Goal: Information Seeking & Learning: Understand process/instructions

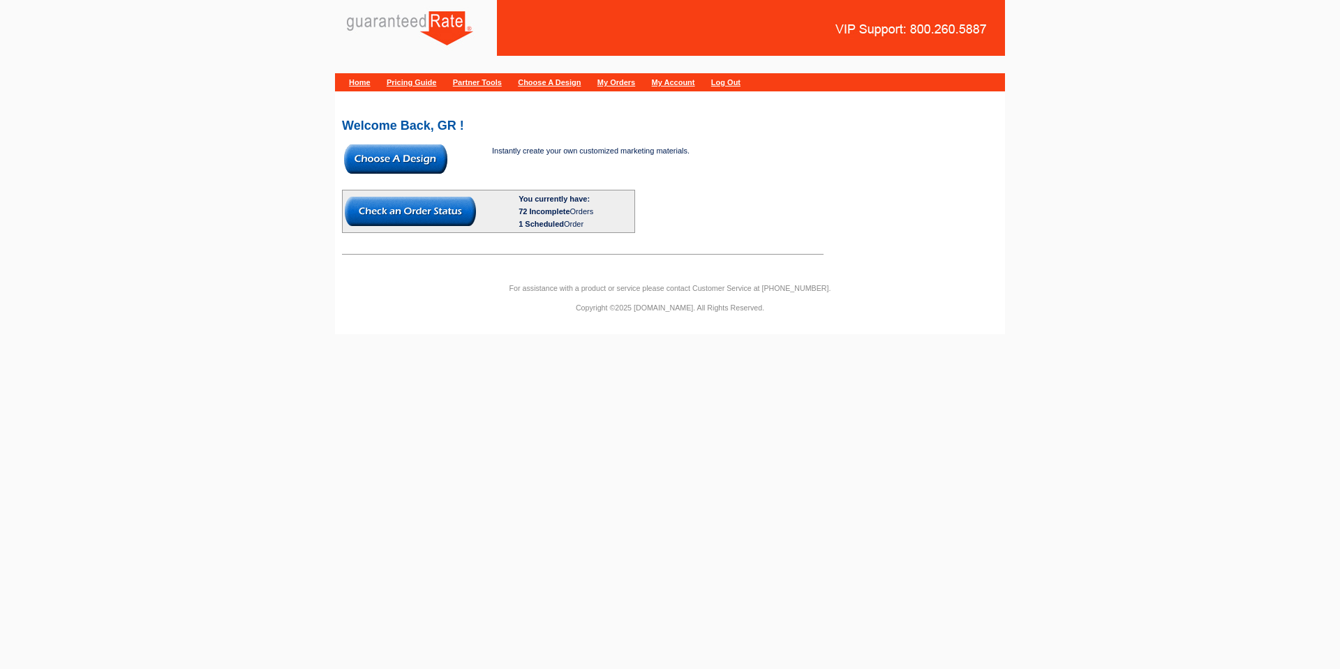
click at [430, 80] on link "Pricing Guide" at bounding box center [412, 82] width 50 height 8
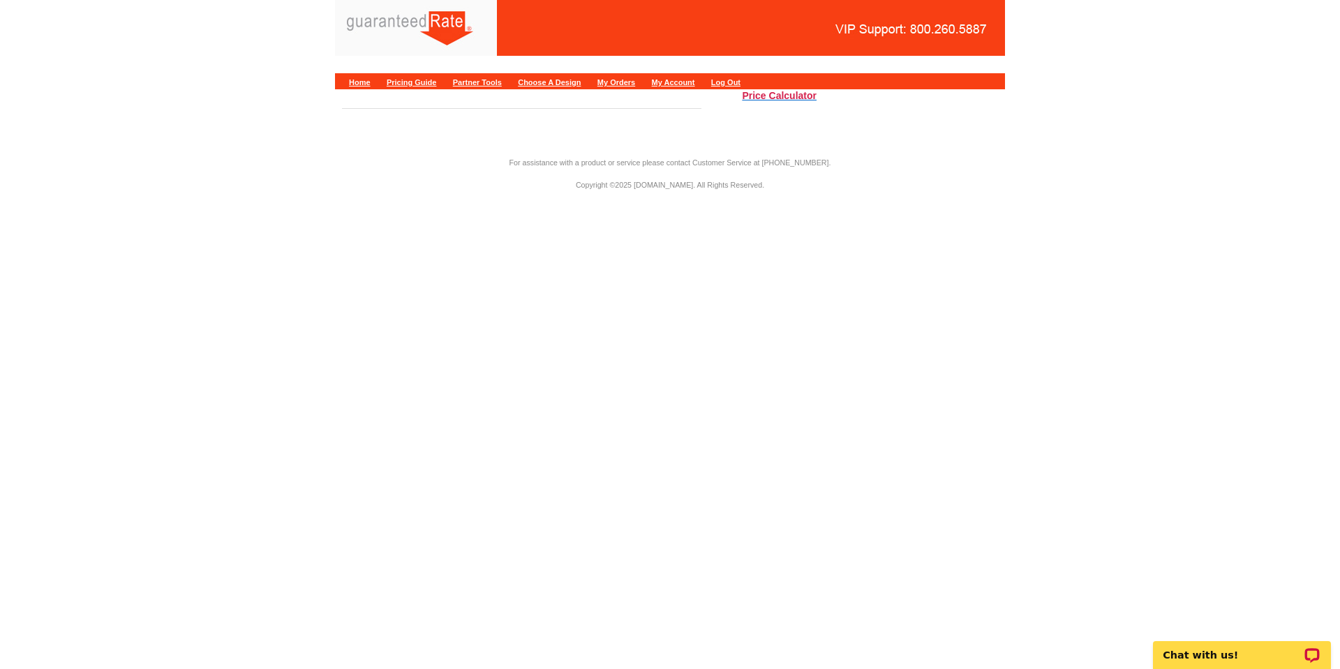
click at [773, 100] on h3 "Price Calculator" at bounding box center [779, 95] width 75 height 13
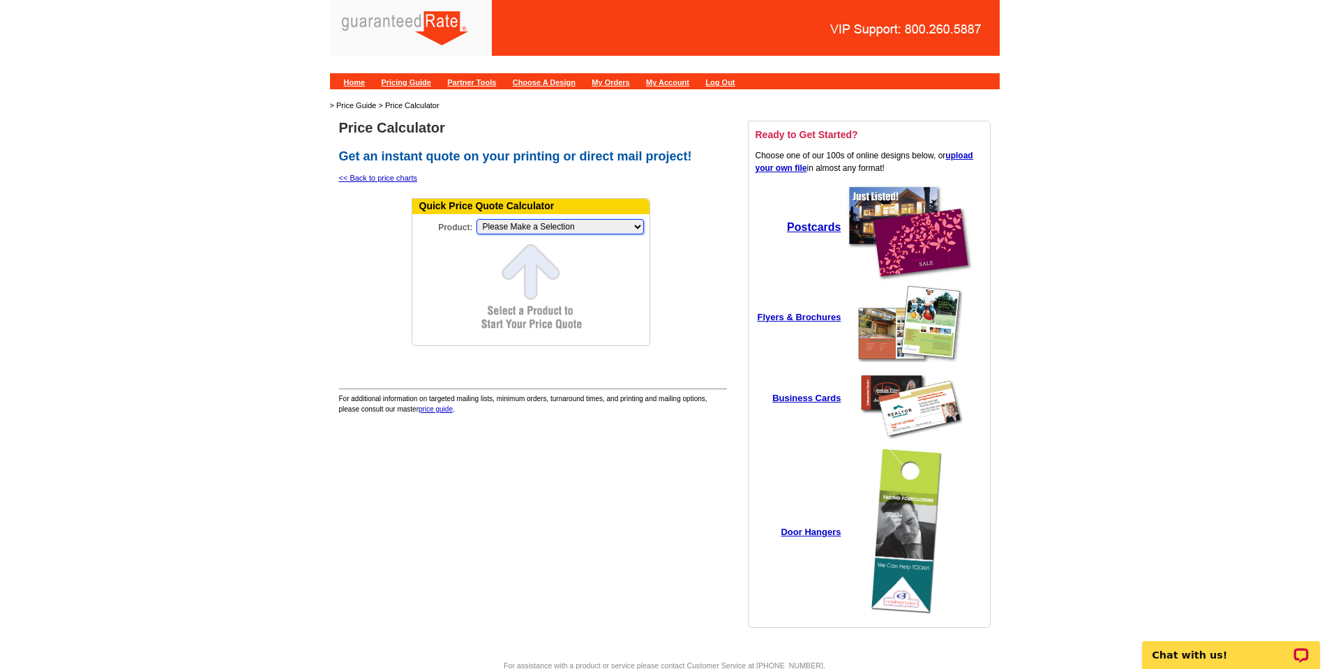
click at [546, 222] on select "Please Make a Selection Jumbo Postcard (5.5" x 8.5") Regular Postcard (4.25" x …" at bounding box center [560, 226] width 167 height 15
select select "2"
click at [477, 219] on select "Please Make a Selection Jumbo Postcard (5.5" x 8.5") Regular Postcard (4.25" x …" at bounding box center [560, 226] width 167 height 15
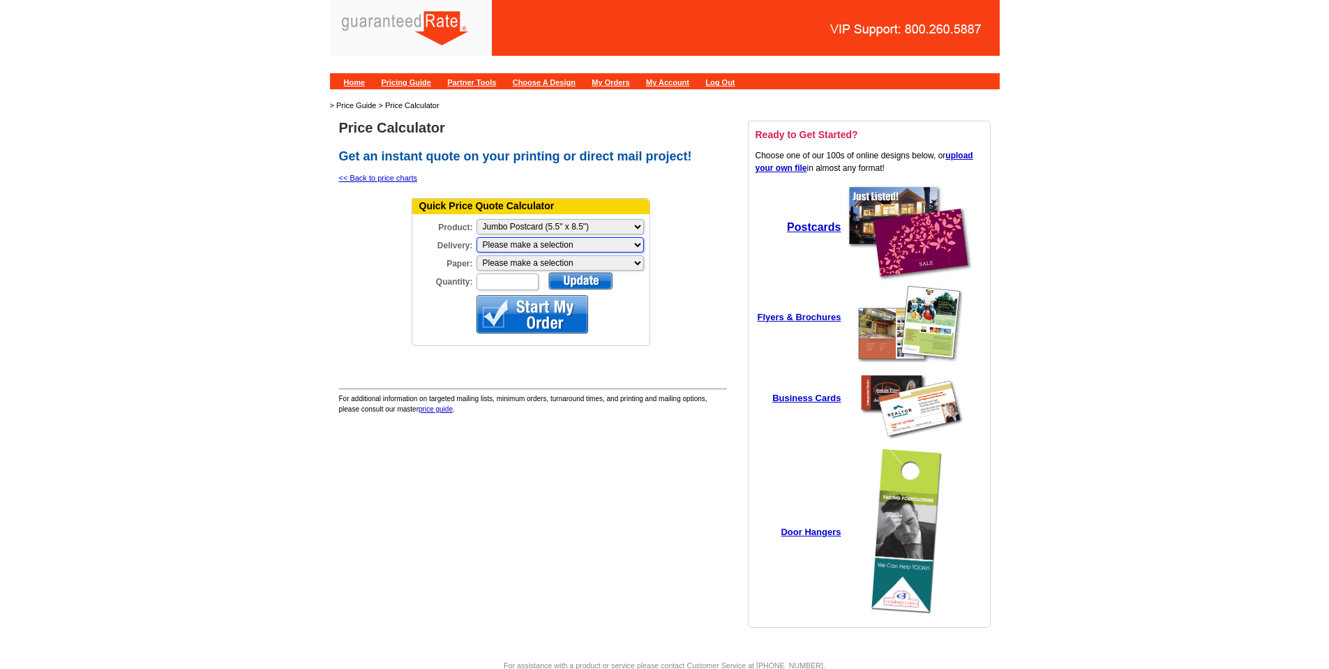
click at [548, 248] on select "Please make a selection Print + Address+USPS First Class Print-Only+Shipped To …" at bounding box center [560, 244] width 167 height 15
click at [582, 268] on select "Please make a selection Recyclable Board Magnetic Stock" at bounding box center [560, 262] width 167 height 15
select select "3"
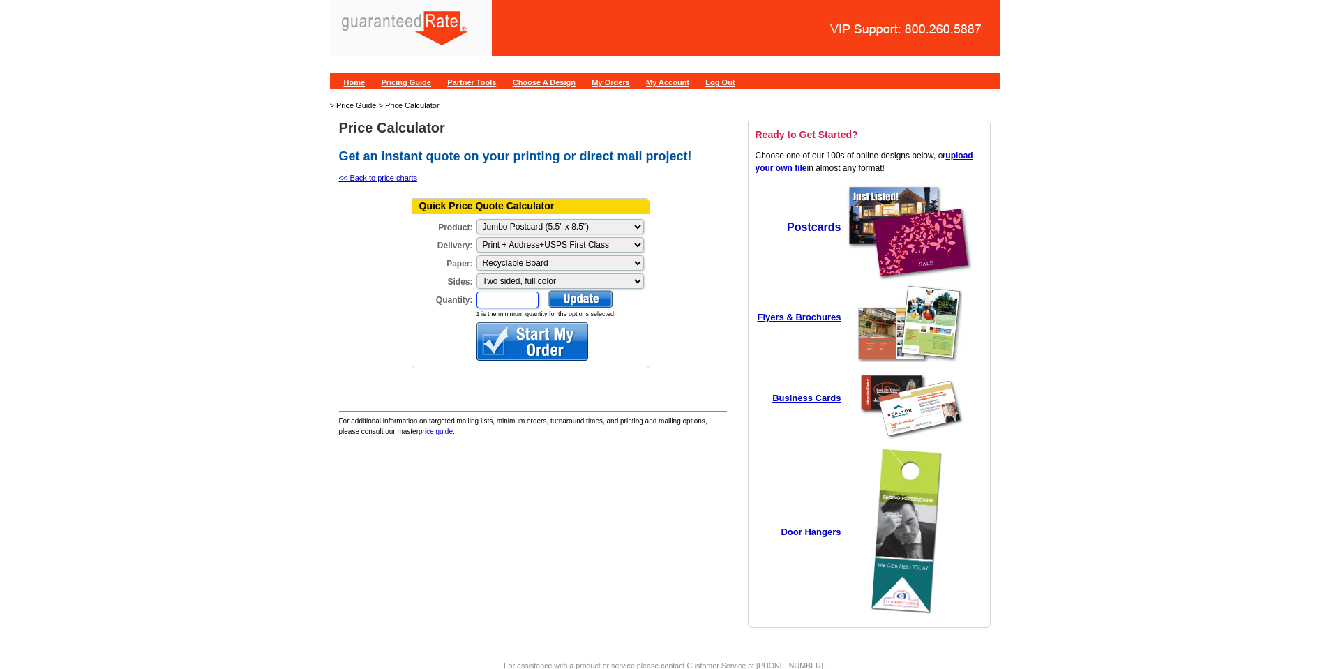
click at [509, 298] on input "Quantity:" at bounding box center [508, 300] width 62 height 17
type input "350"
click at [572, 294] on div at bounding box center [580, 298] width 64 height 17
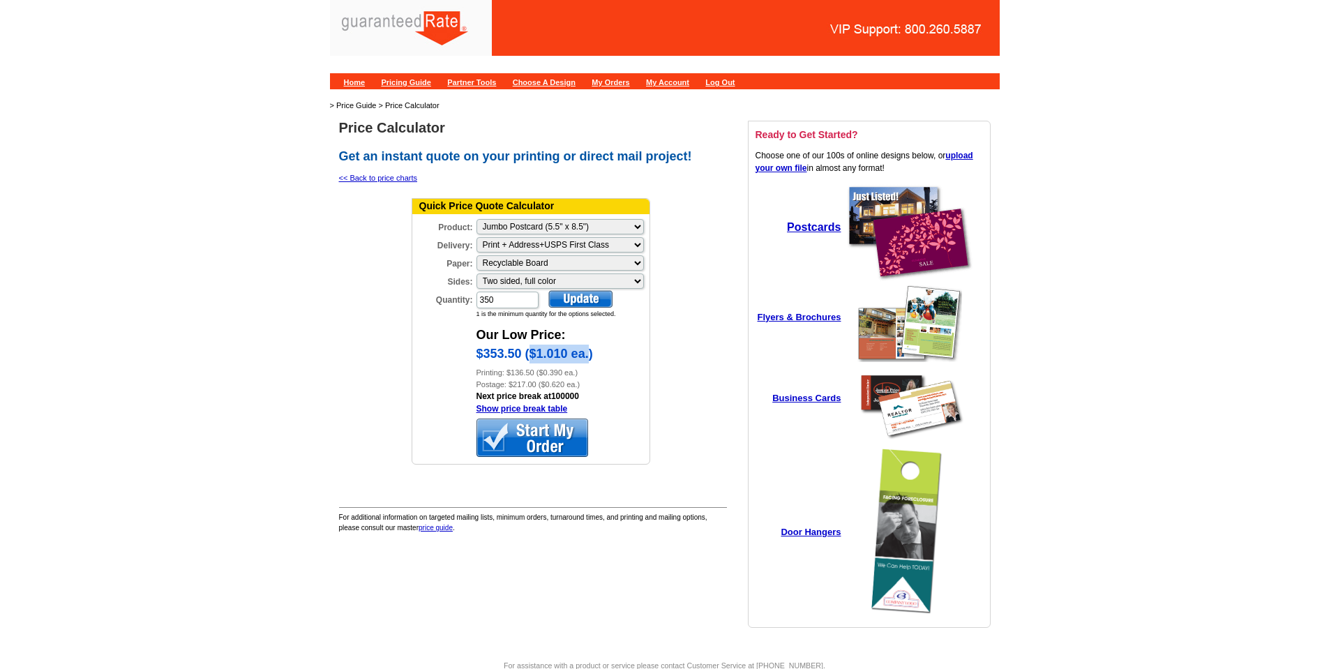
drag, startPoint x: 529, startPoint y: 354, endPoint x: 589, endPoint y: 358, distance: 60.1
click at [589, 358] on div "$353.50 ($1.010 ea.)" at bounding box center [563, 356] width 173 height 22
copy div "$1.010 ea."
